Goal: Check status

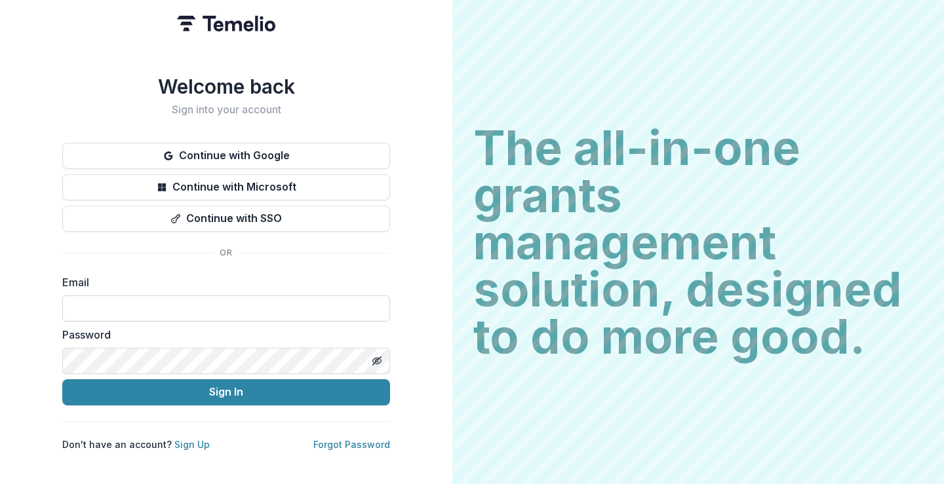
click at [231, 298] on input at bounding box center [226, 309] width 328 height 26
type input "**********"
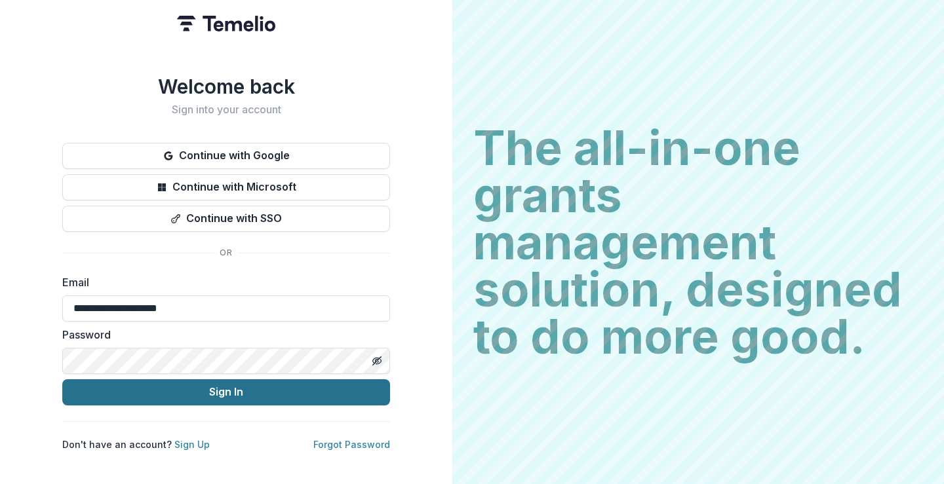
click at [208, 379] on button "Sign In" at bounding box center [226, 392] width 328 height 26
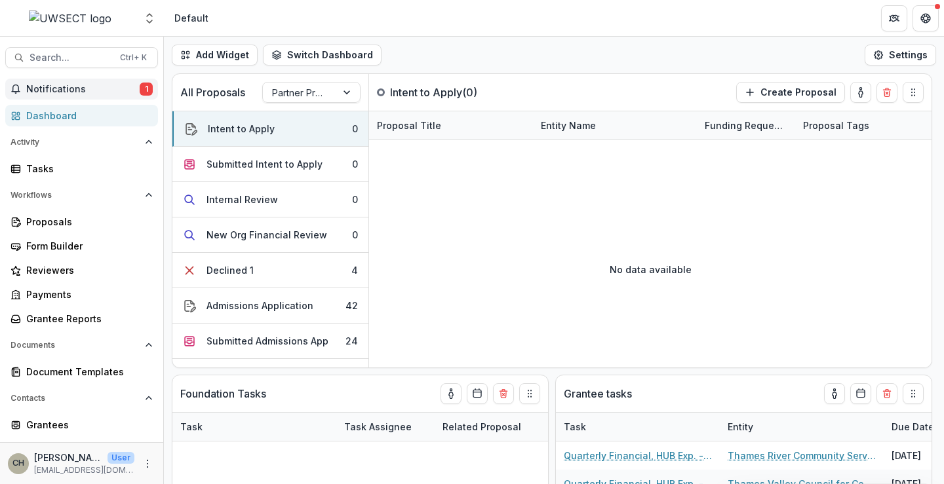
click at [96, 91] on span "Notifications" at bounding box center [82, 89] width 113 height 11
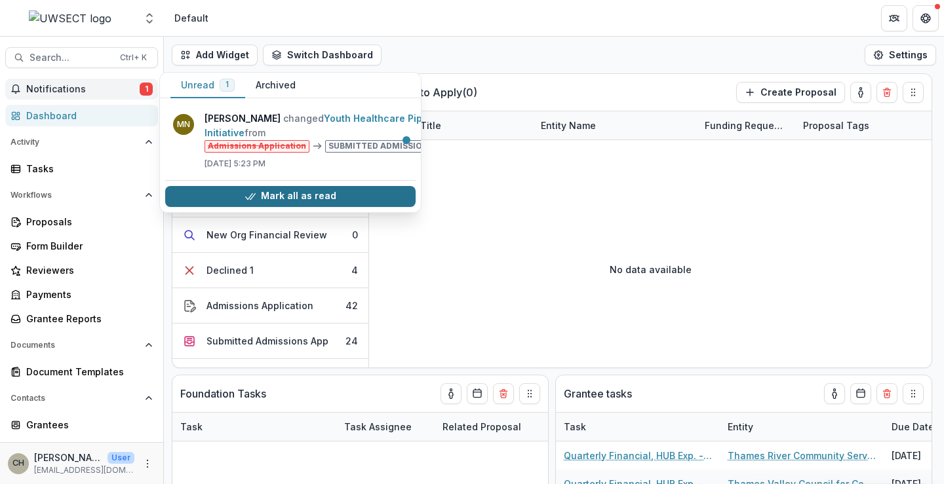
click at [343, 191] on button "Mark all as read" at bounding box center [290, 196] width 250 height 21
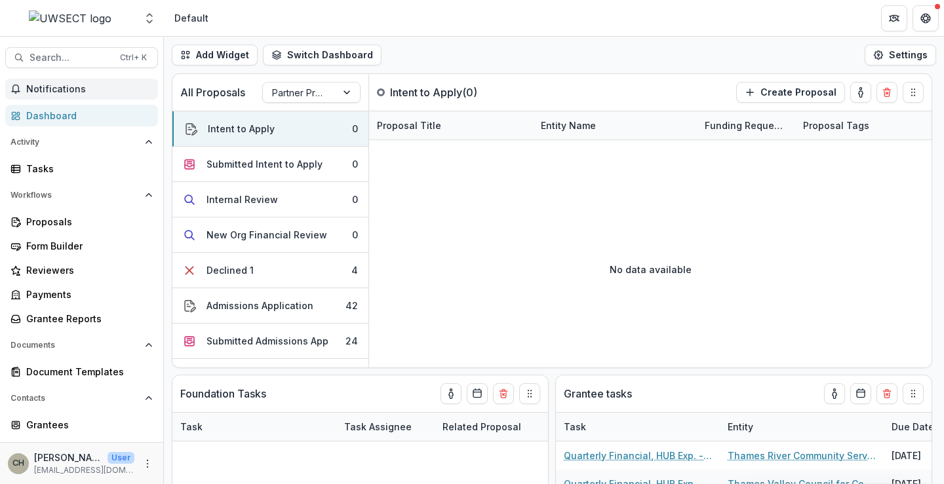
click at [467, 21] on header "Default" at bounding box center [554, 18] width 780 height 36
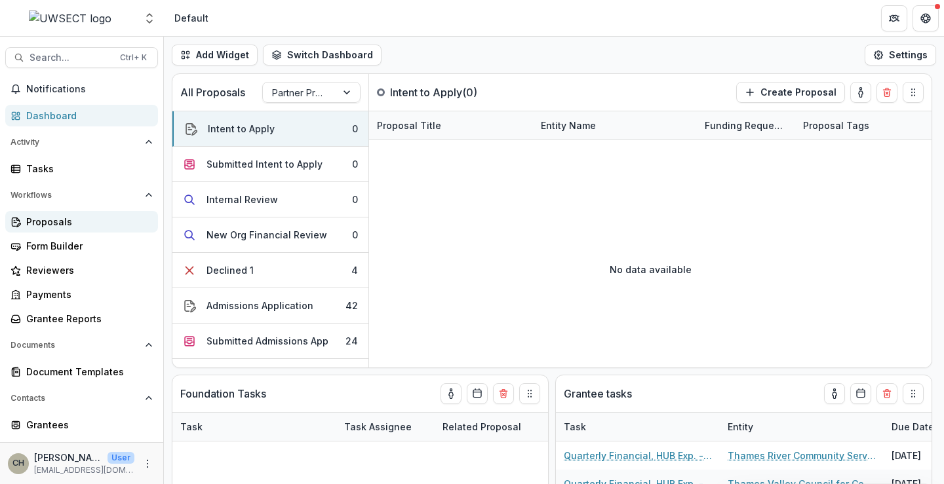
click at [74, 218] on div "Proposals" at bounding box center [86, 222] width 121 height 14
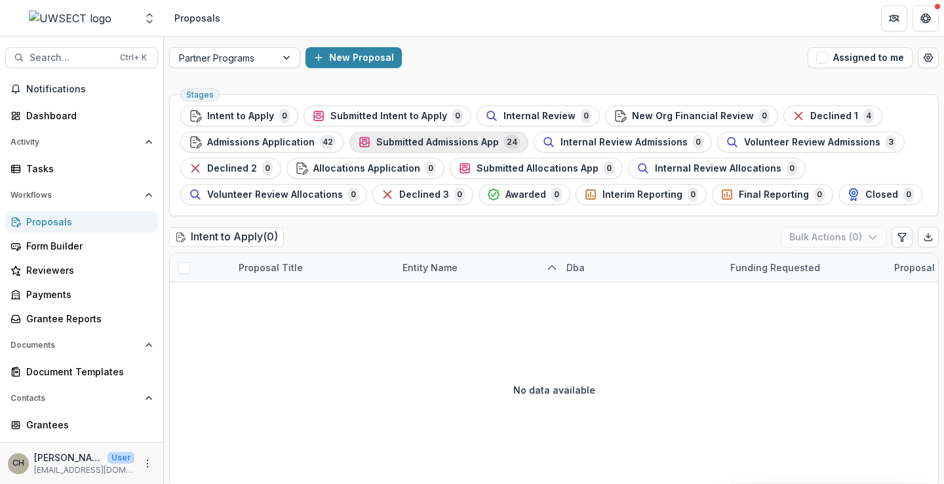
click at [444, 141] on span "Submitted Admissions App" at bounding box center [437, 142] width 123 height 11
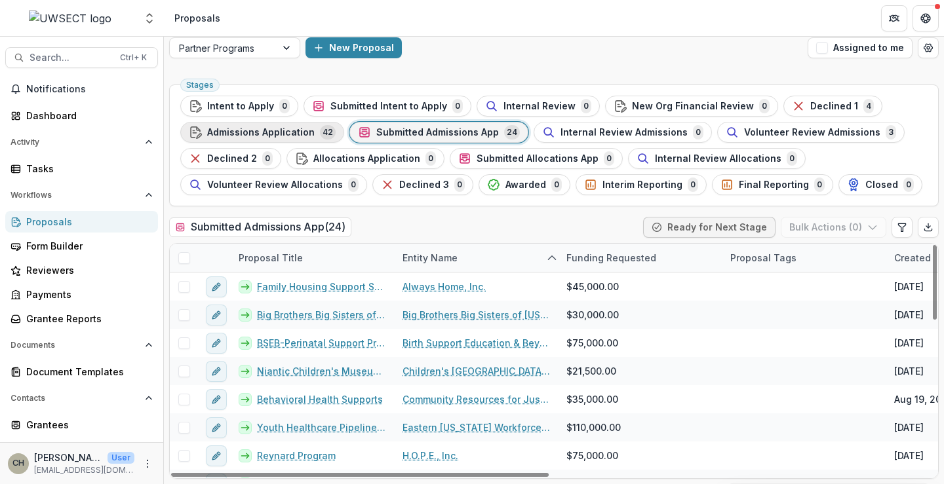
click at [287, 130] on span "Admissions Application" at bounding box center [260, 132] width 107 height 11
